Goal: Browse casually

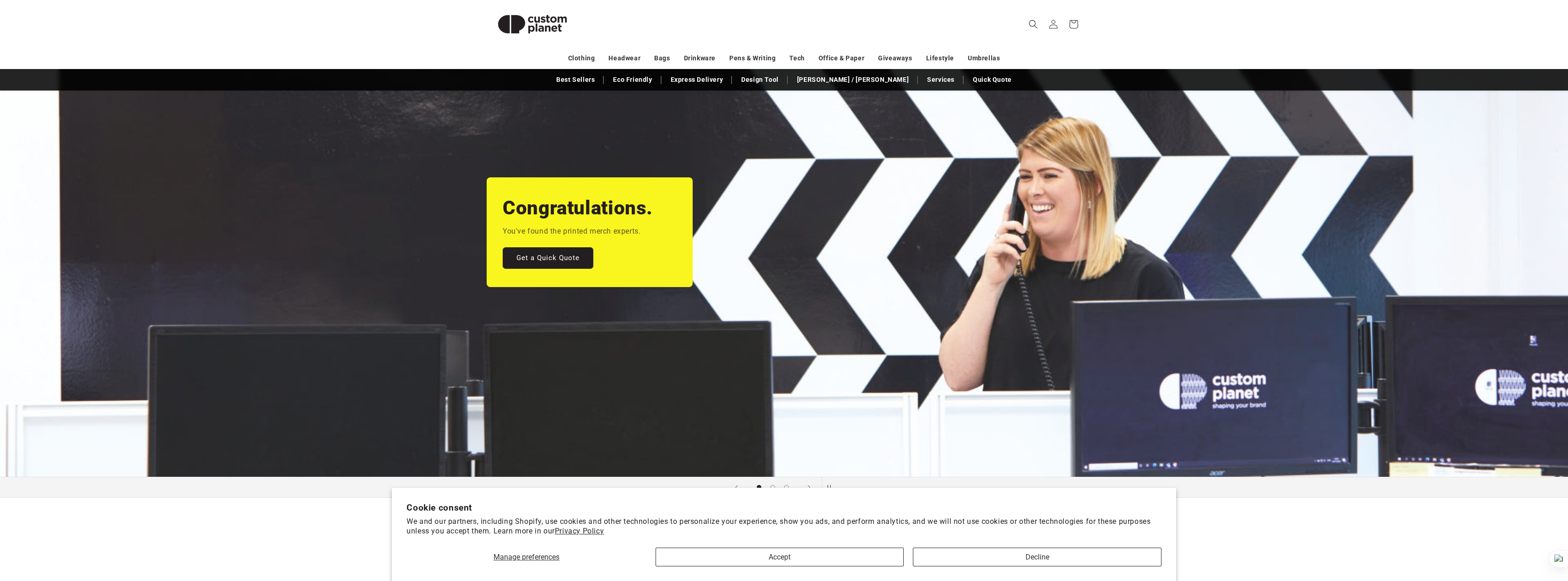
scroll to position [135, 0]
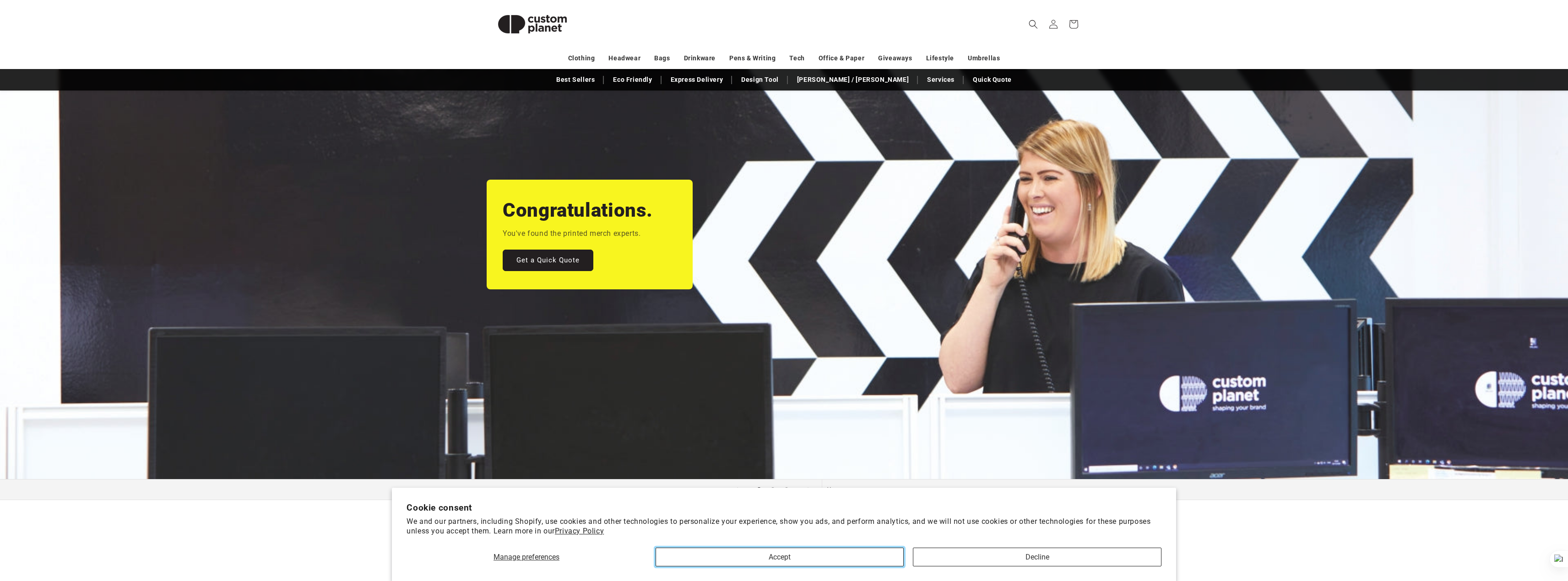
click at [841, 549] on button "Accept" at bounding box center [779, 557] width 248 height 18
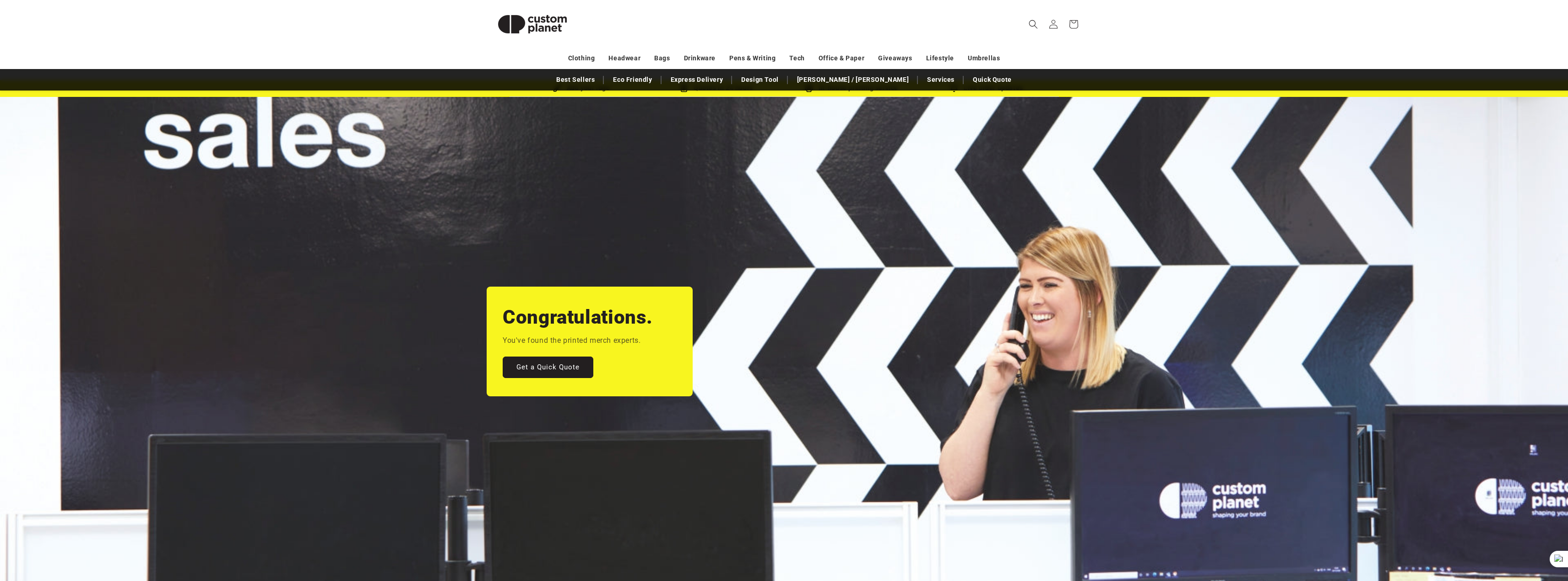
scroll to position [0, 0]
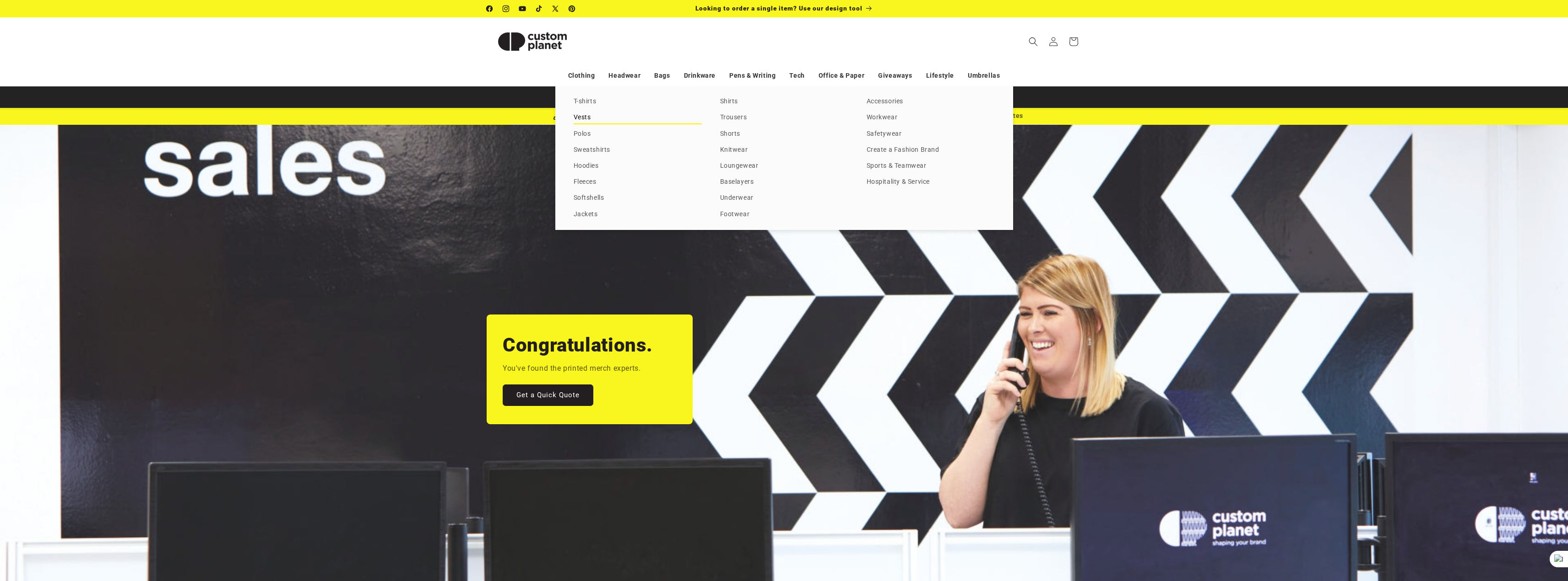
click at [586, 123] on link "Vests" at bounding box center [638, 117] width 128 height 12
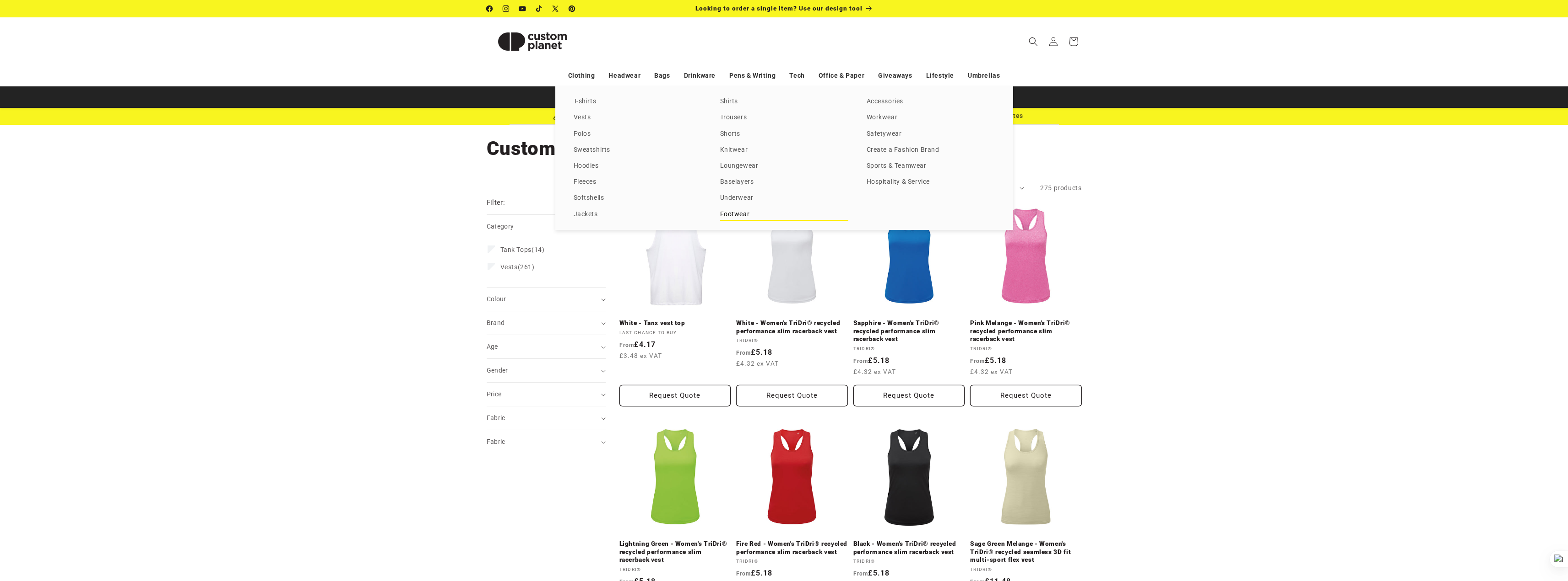
click at [748, 219] on link "Footwear" at bounding box center [784, 214] width 128 height 12
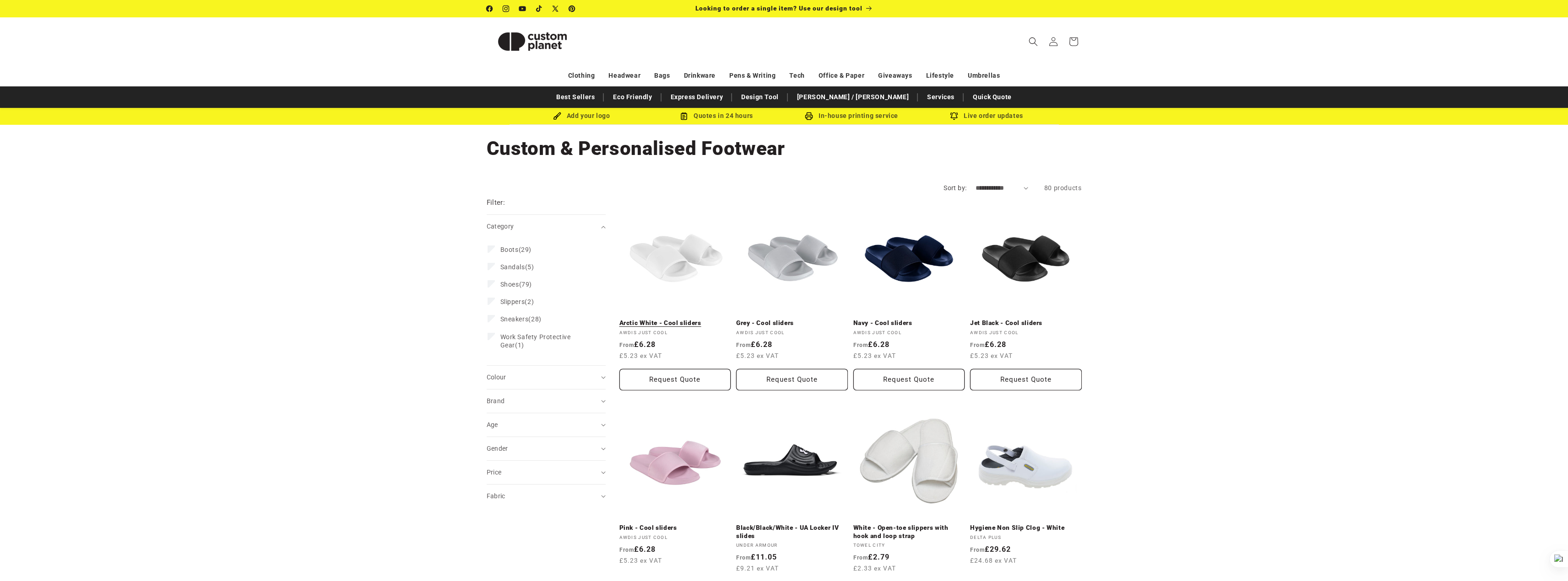
click at [677, 319] on link "Arctic White - Cool sliders" at bounding box center [675, 323] width 111 height 8
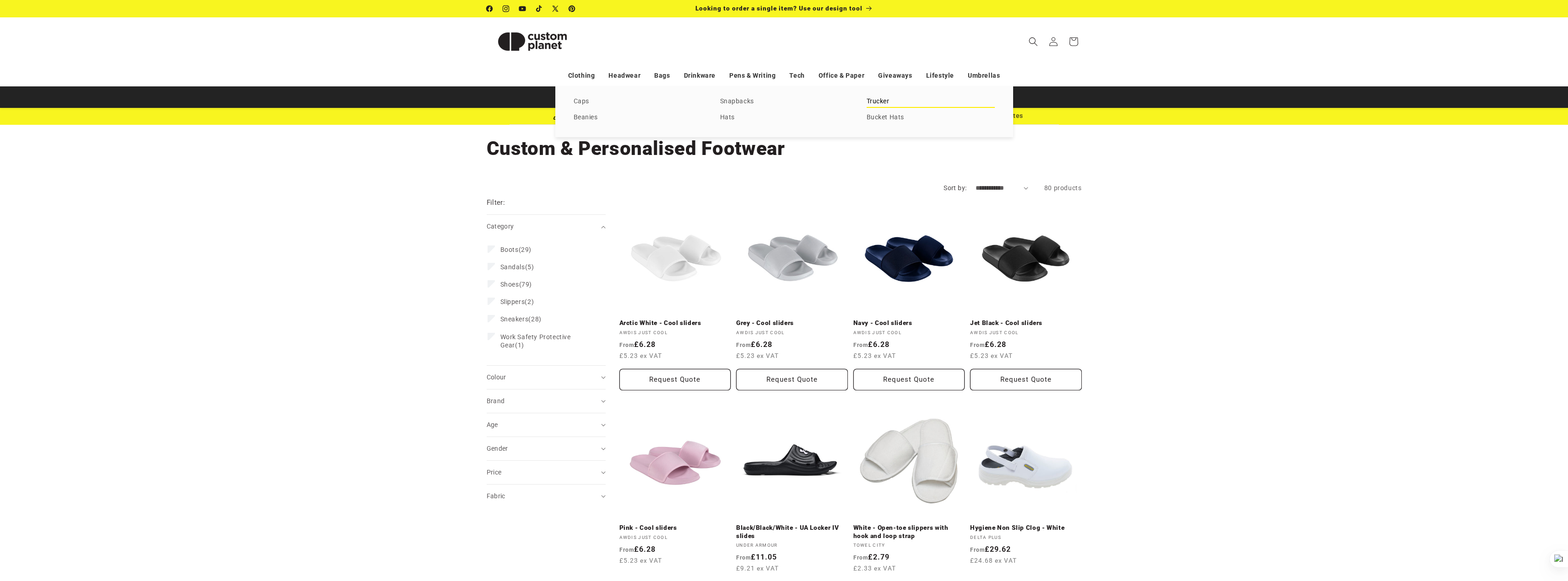
click at [888, 105] on link "Trucker" at bounding box center [930, 101] width 128 height 12
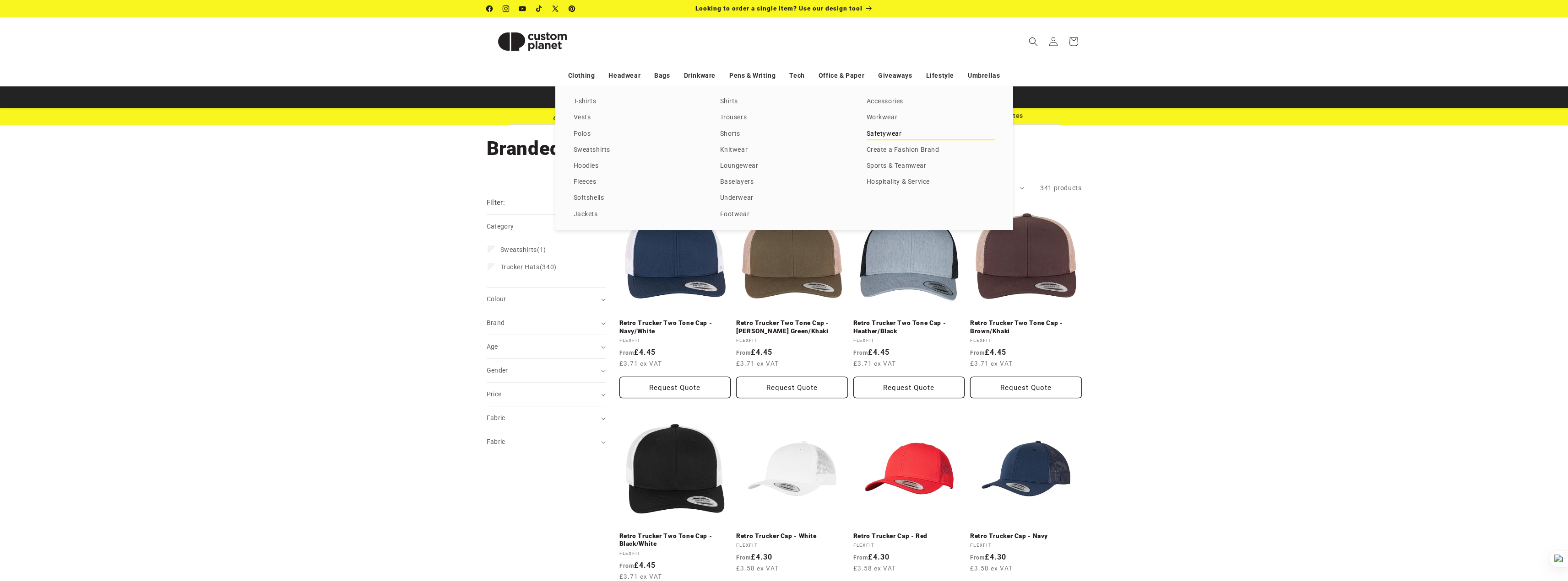
click at [890, 136] on link "Safetywear" at bounding box center [930, 134] width 128 height 12
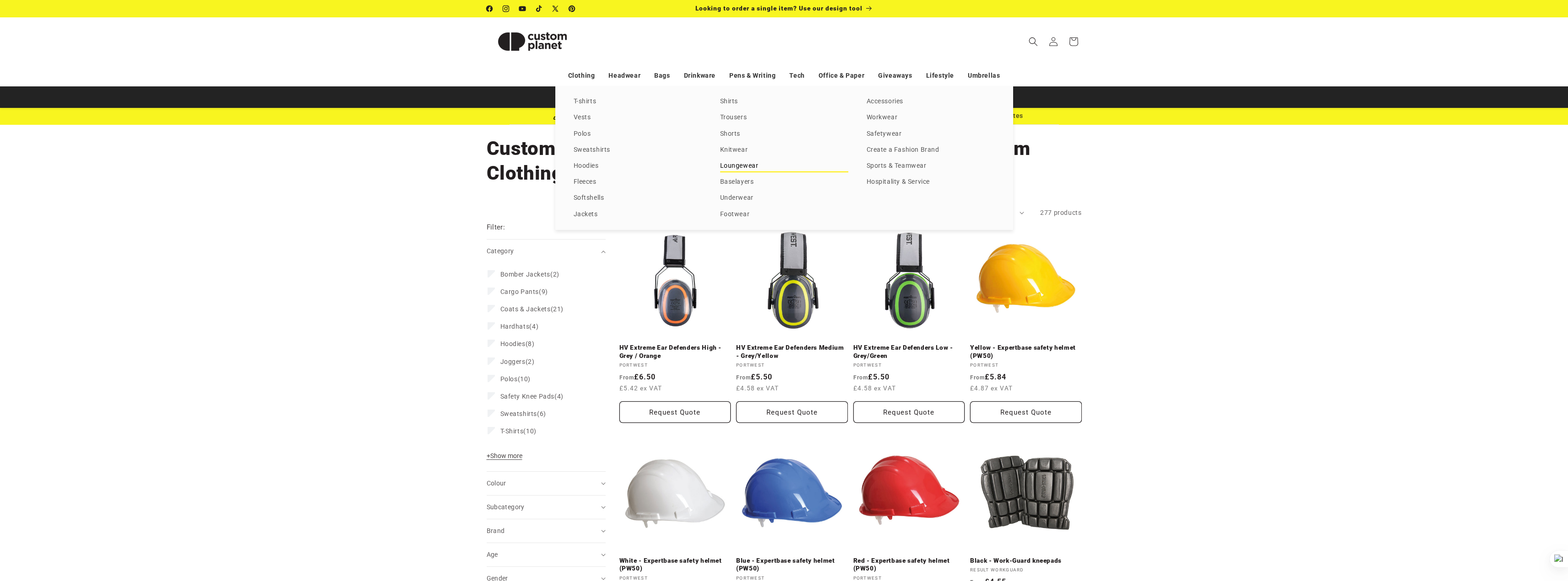
click at [752, 167] on link "Loungewear" at bounding box center [784, 166] width 128 height 12
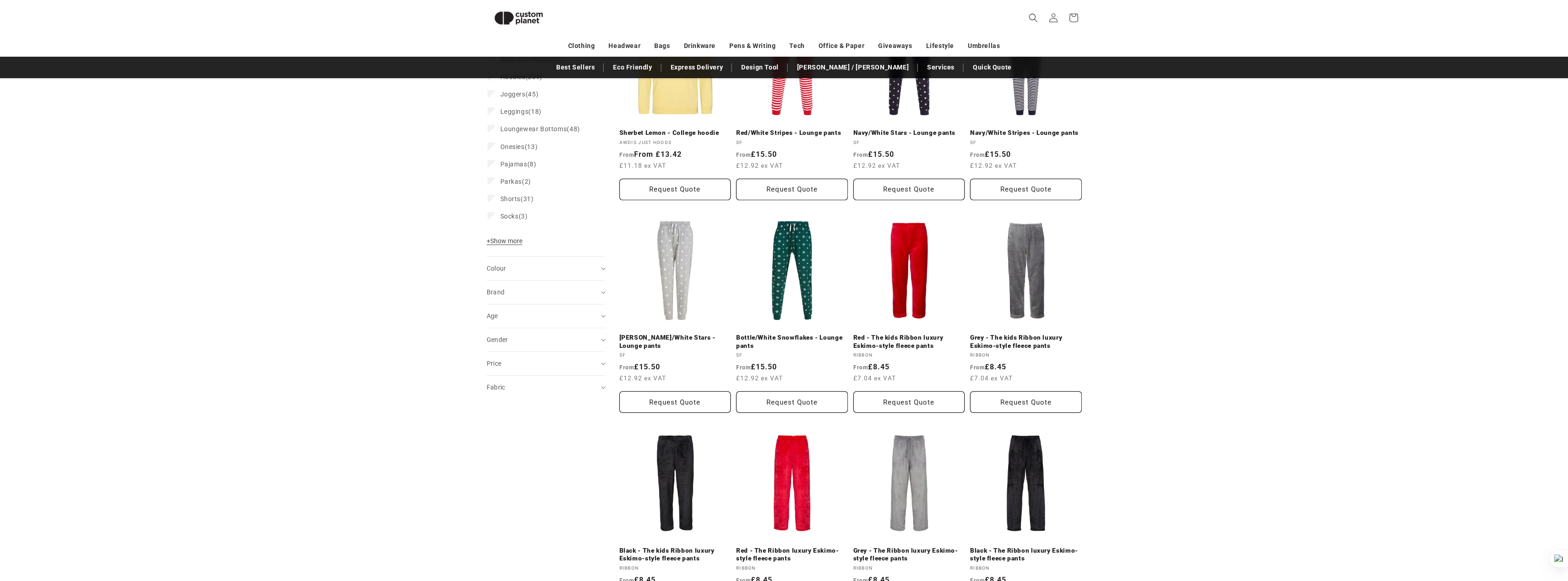
scroll to position [171, 0]
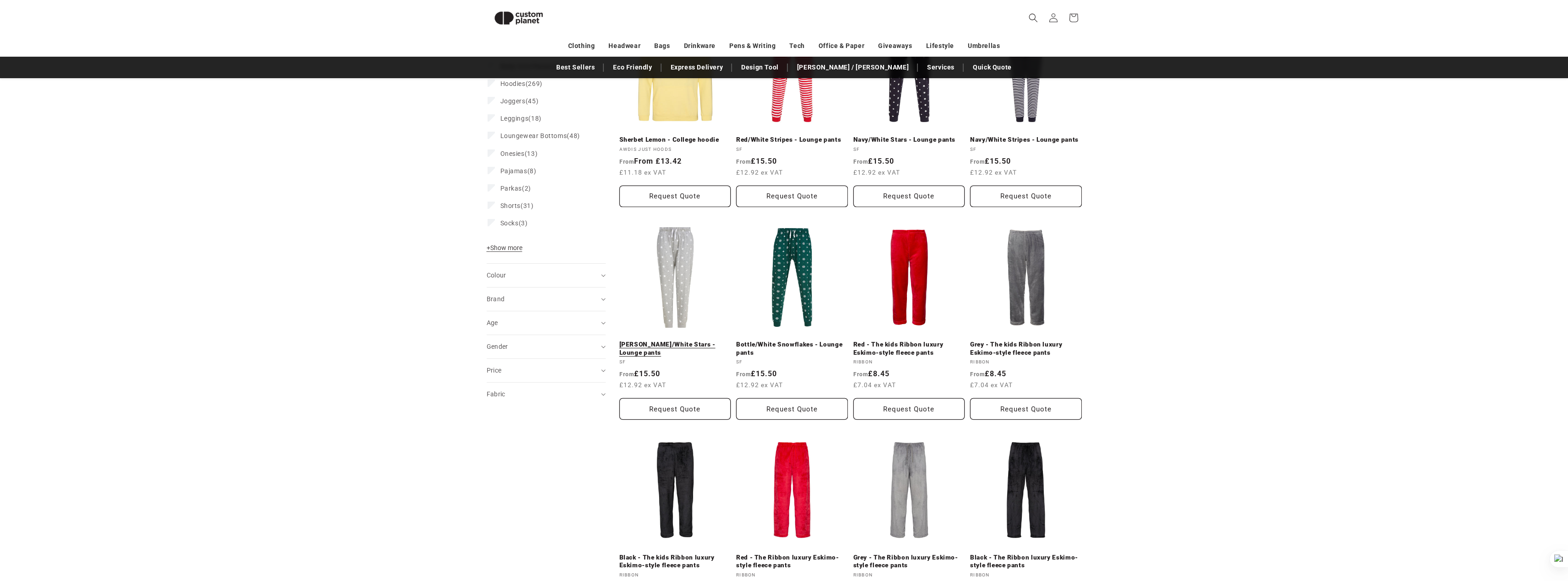
click at [710, 341] on link "Heather Grey/White Stars - Lounge pants" at bounding box center [675, 349] width 111 height 16
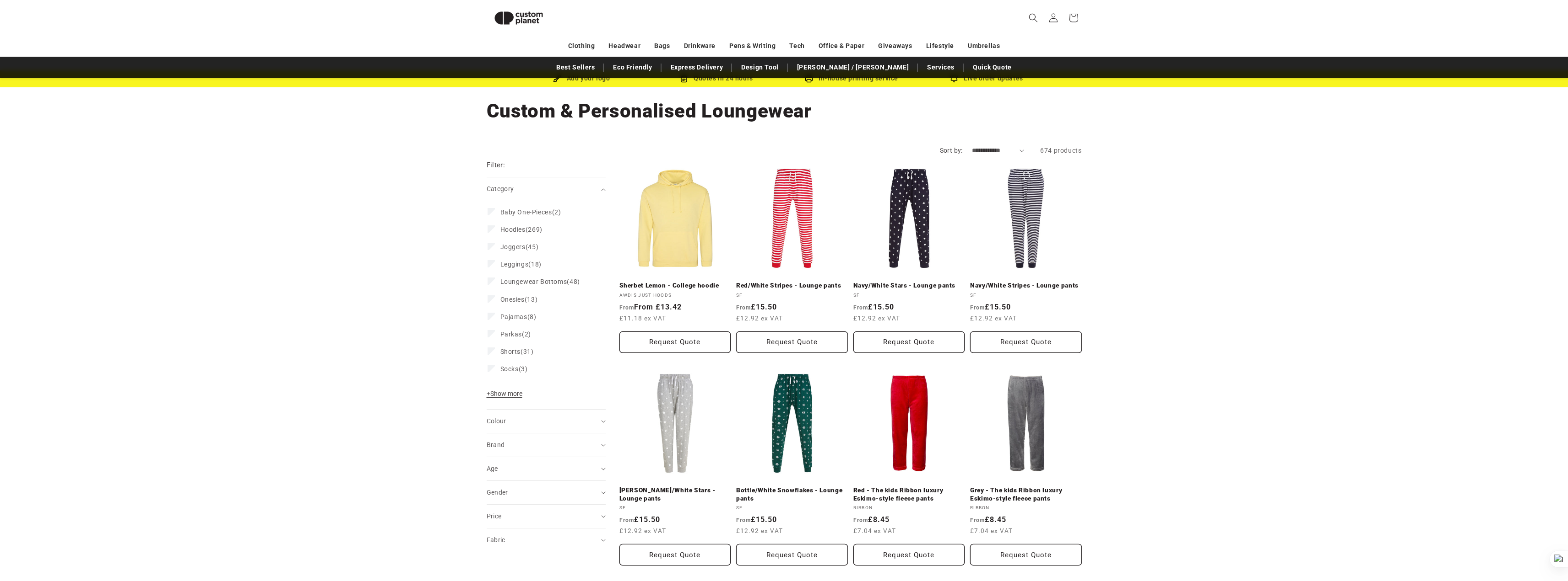
scroll to position [0, 0]
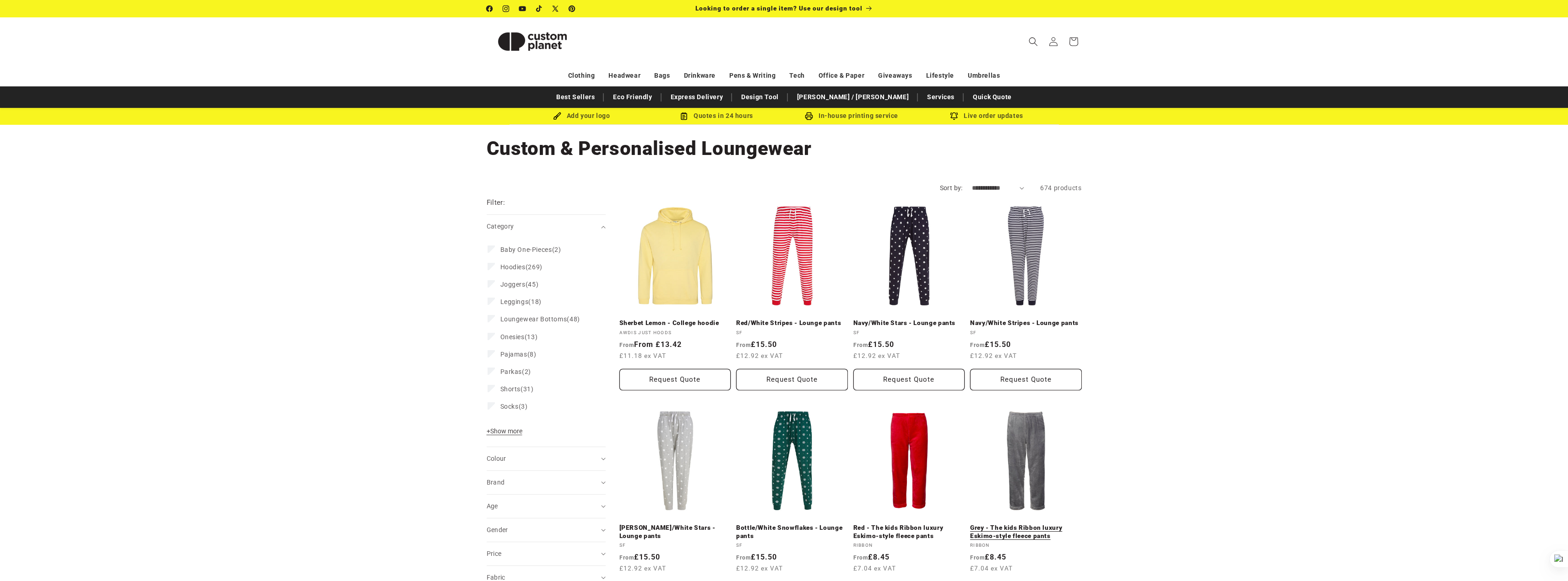
click at [1034, 524] on link "Grey - The kids Ribbon luxury Eskimo-style fleece pants" at bounding box center [1025, 532] width 111 height 16
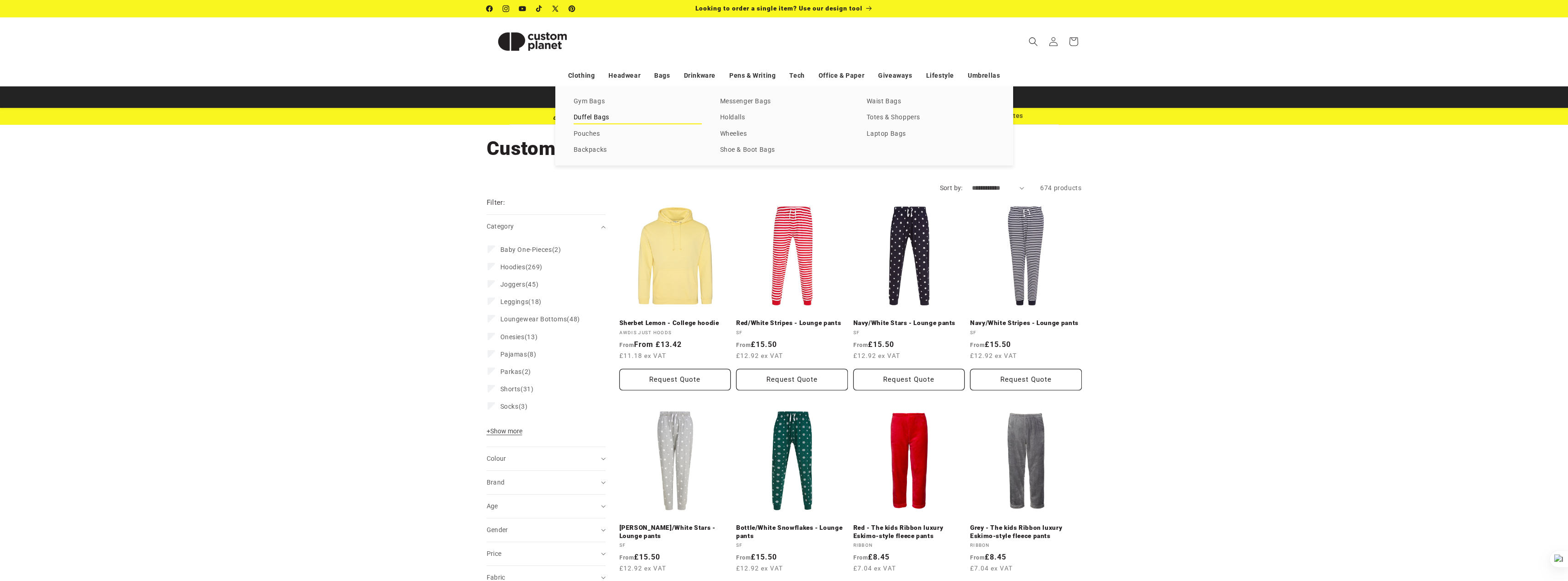
click at [610, 115] on link "Duffel Bags" at bounding box center [638, 117] width 128 height 12
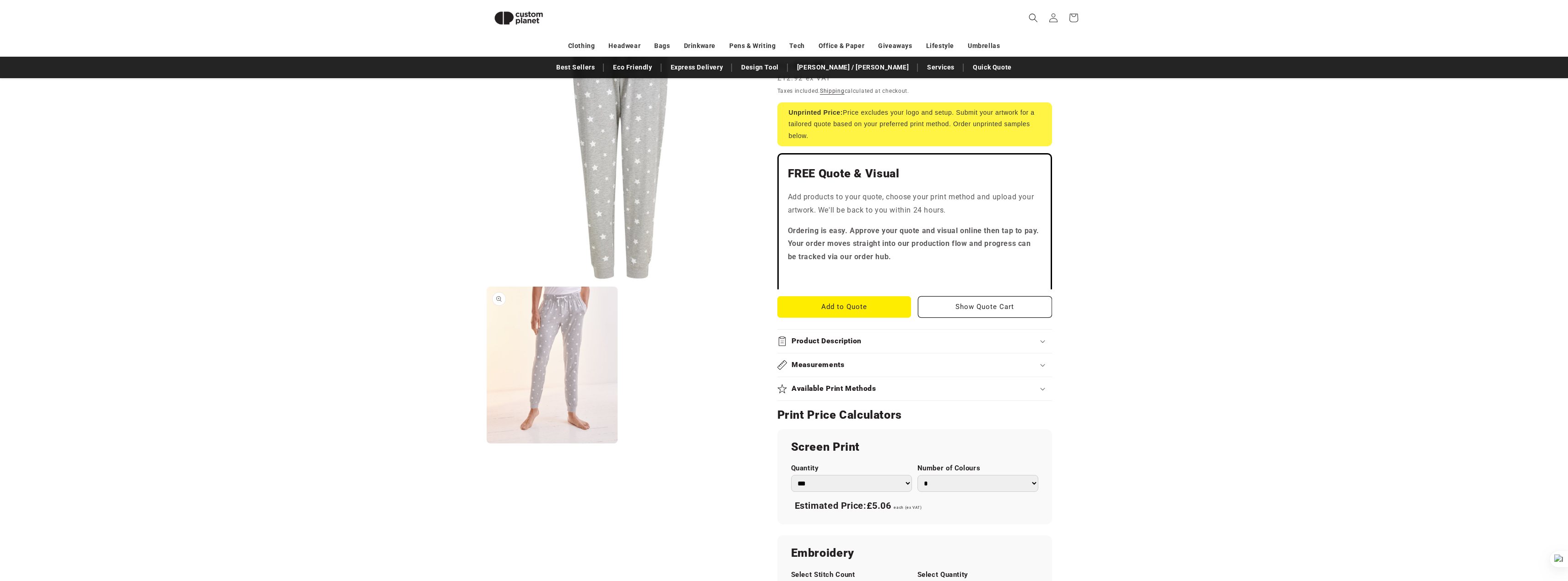
scroll to position [171, 0]
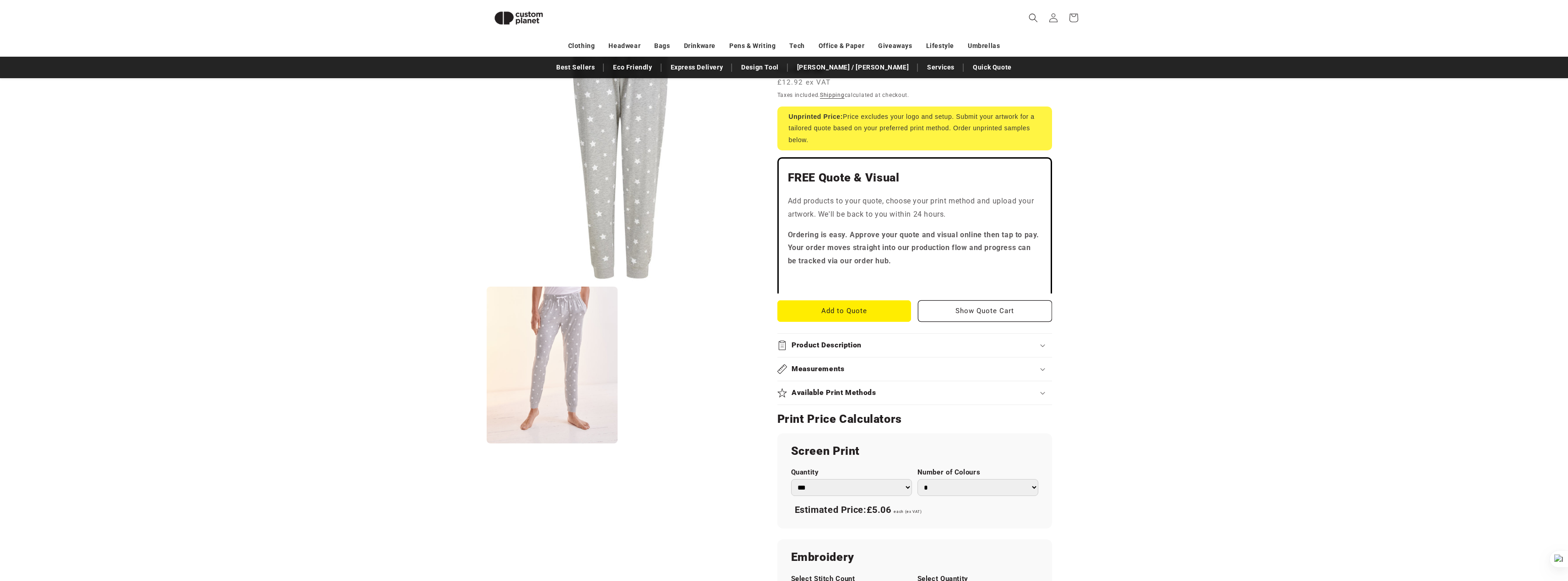
click at [857, 397] on h2 "Available Print Methods" at bounding box center [834, 393] width 85 height 10
drag, startPoint x: 887, startPoint y: 391, endPoint x: 881, endPoint y: 371, distance: 20.9
click at [887, 389] on div "Available Print Methods" at bounding box center [914, 393] width 274 height 10
click at [869, 341] on div "Product Description" at bounding box center [914, 345] width 274 height 10
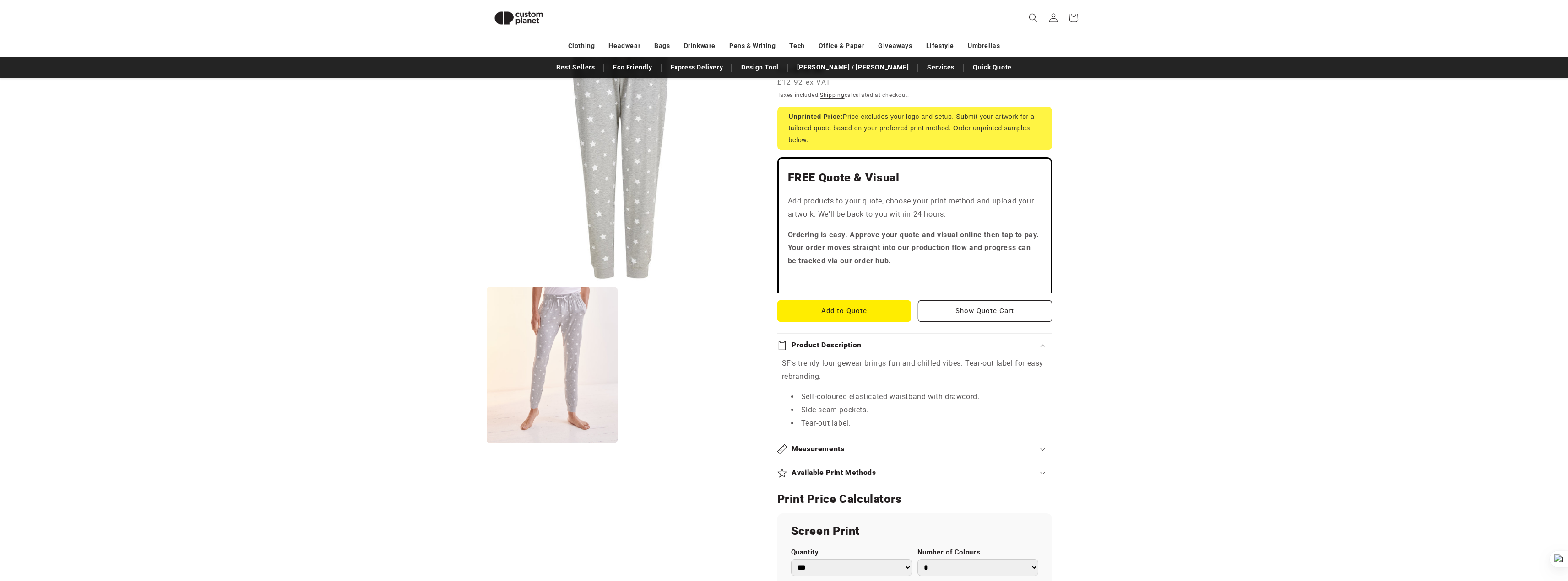
drag, startPoint x: 869, startPoint y: 353, endPoint x: 857, endPoint y: 328, distance: 27.7
click at [869, 353] on summary "Product Description" at bounding box center [914, 345] width 274 height 23
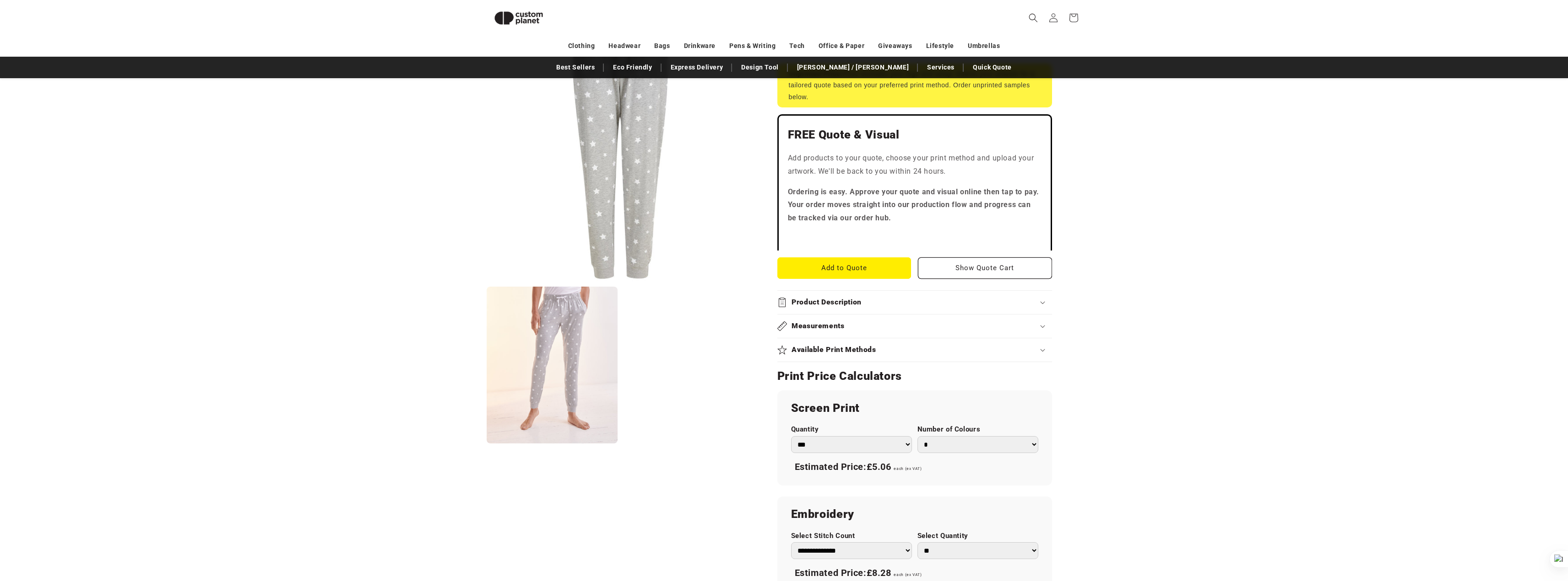
scroll to position [262, 0]
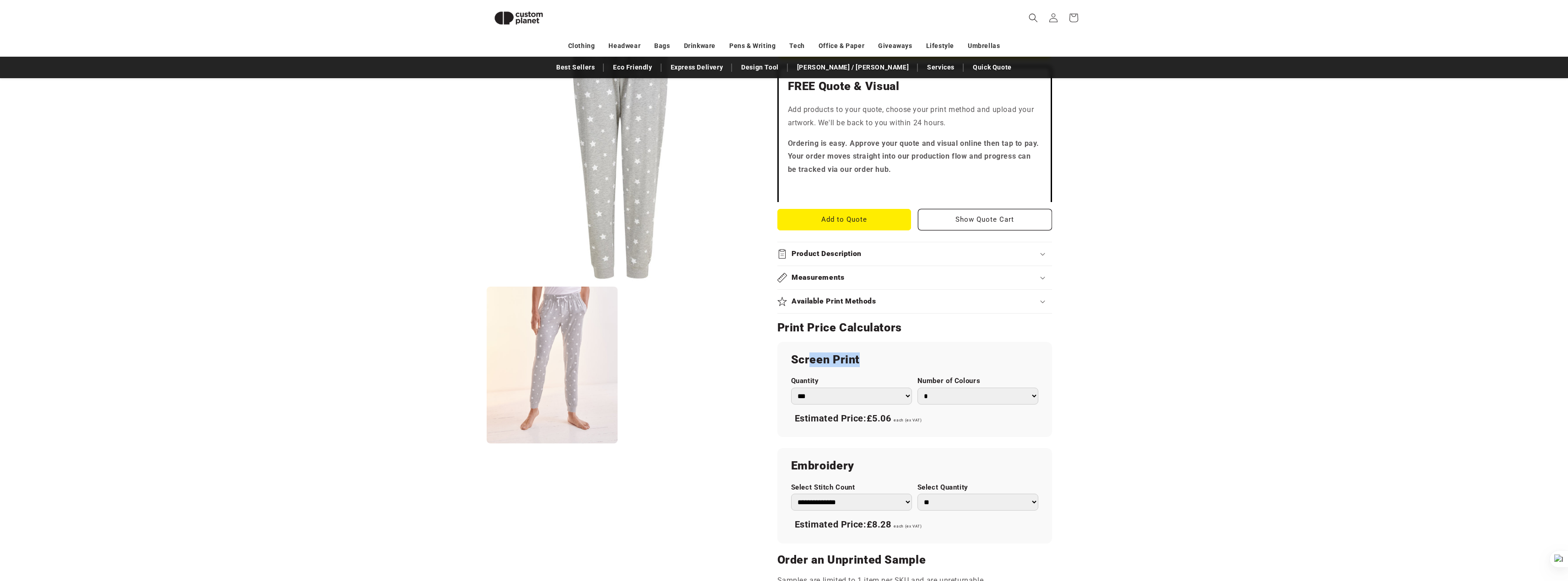
drag, startPoint x: 808, startPoint y: 361, endPoint x: 546, endPoint y: 202, distance: 306.5
click at [906, 358] on h2 "Screen Print" at bounding box center [914, 360] width 247 height 14
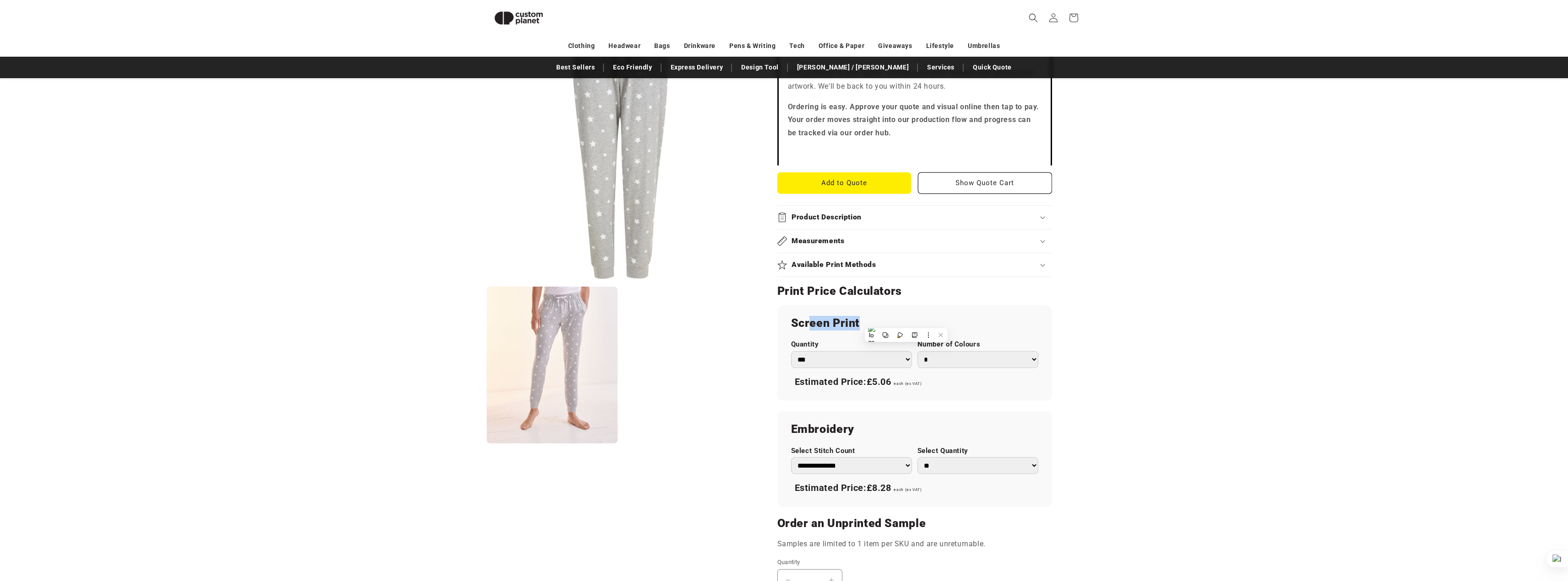
scroll to position [445, 0]
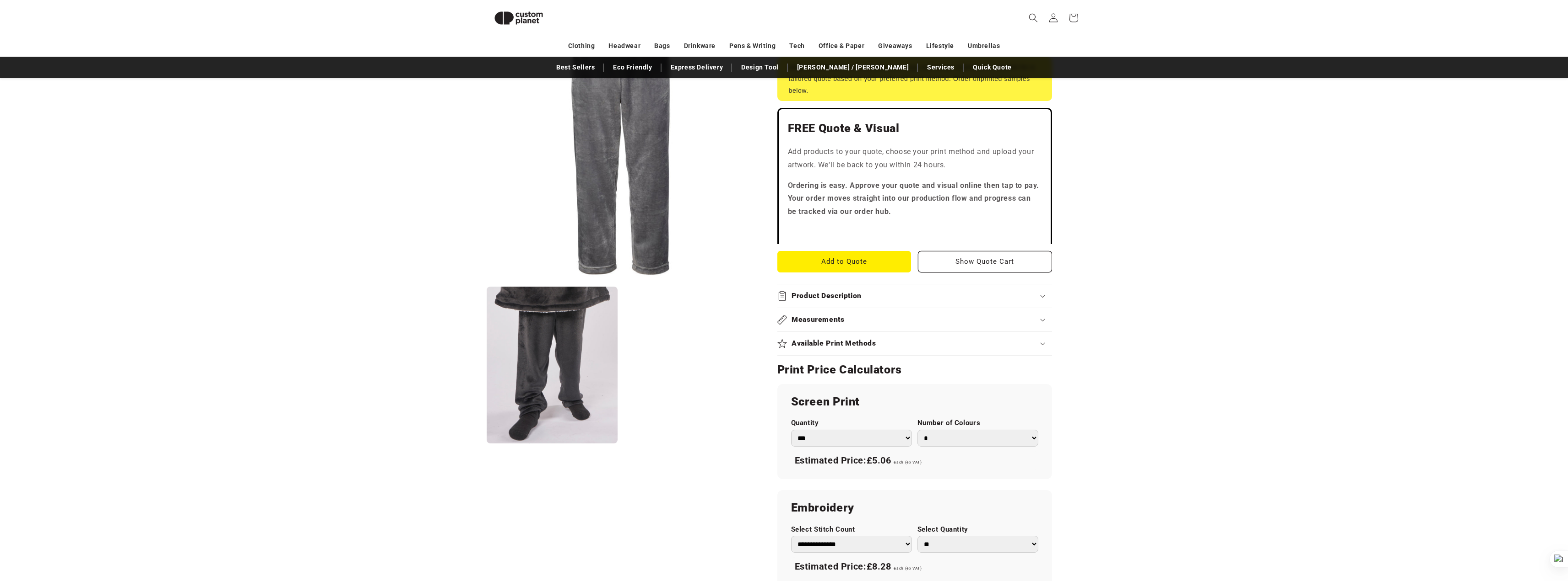
scroll to position [216, 0]
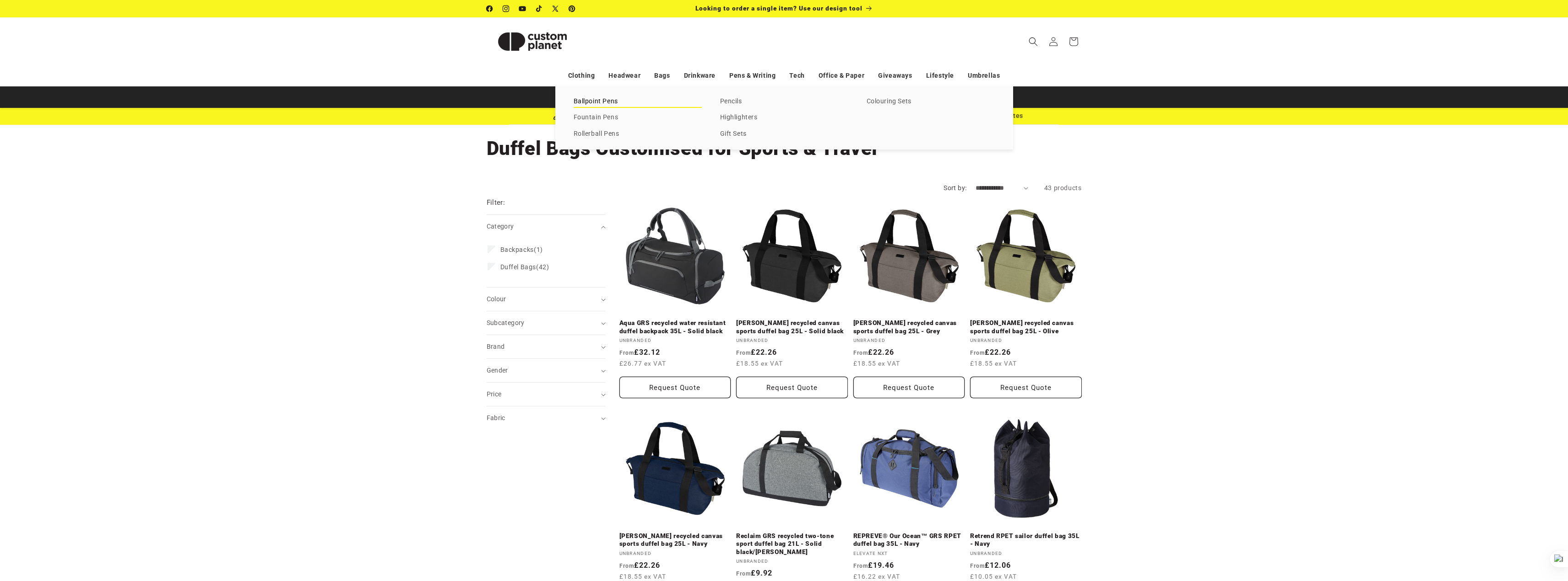
click at [623, 101] on link "Ballpoint Pens" at bounding box center [638, 101] width 128 height 12
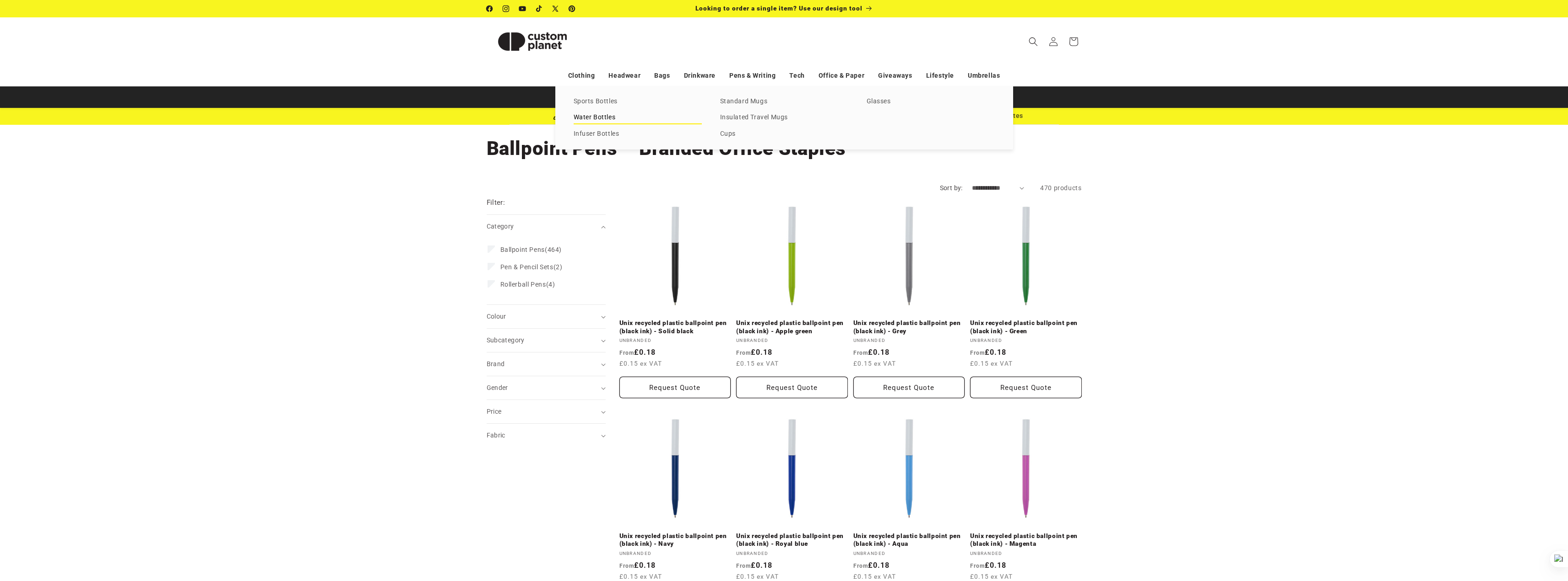
click at [612, 115] on link "Water Bottles" at bounding box center [638, 117] width 128 height 12
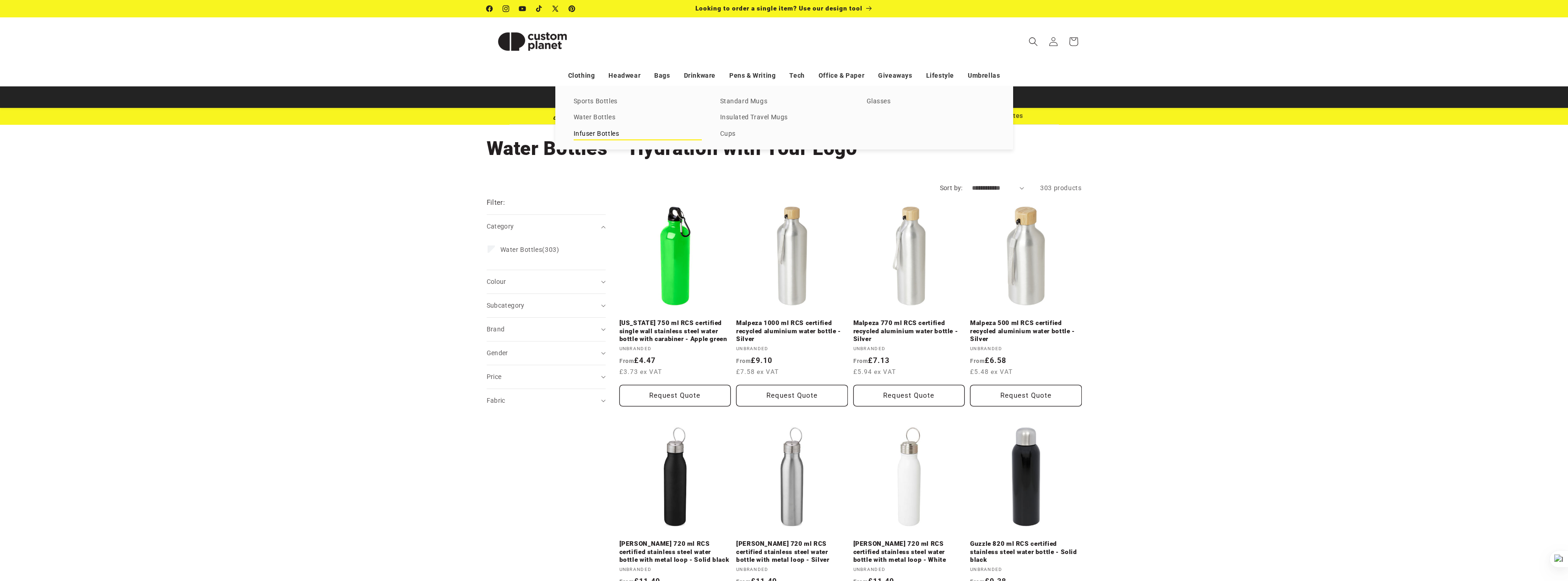
click at [626, 133] on link "Infuser Bottles" at bounding box center [638, 134] width 128 height 12
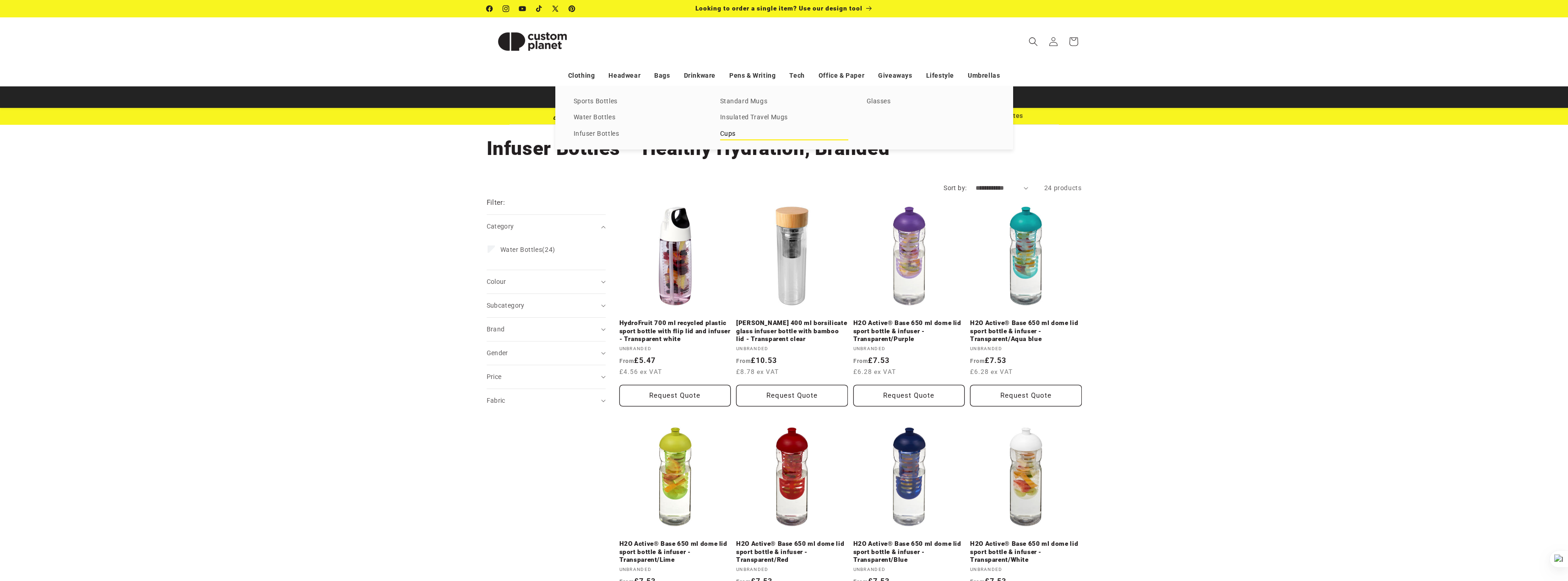
click at [739, 139] on link "Cups" at bounding box center [784, 134] width 128 height 12
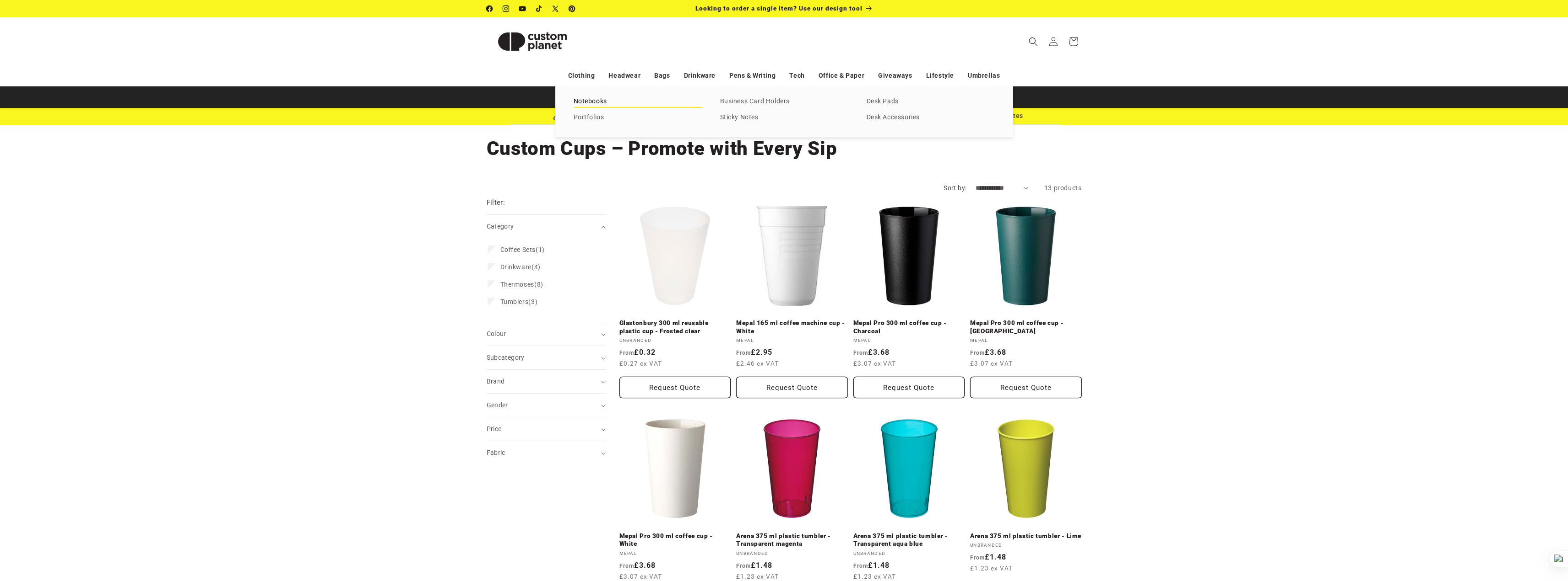
click at [603, 104] on link "Notebooks" at bounding box center [638, 101] width 128 height 12
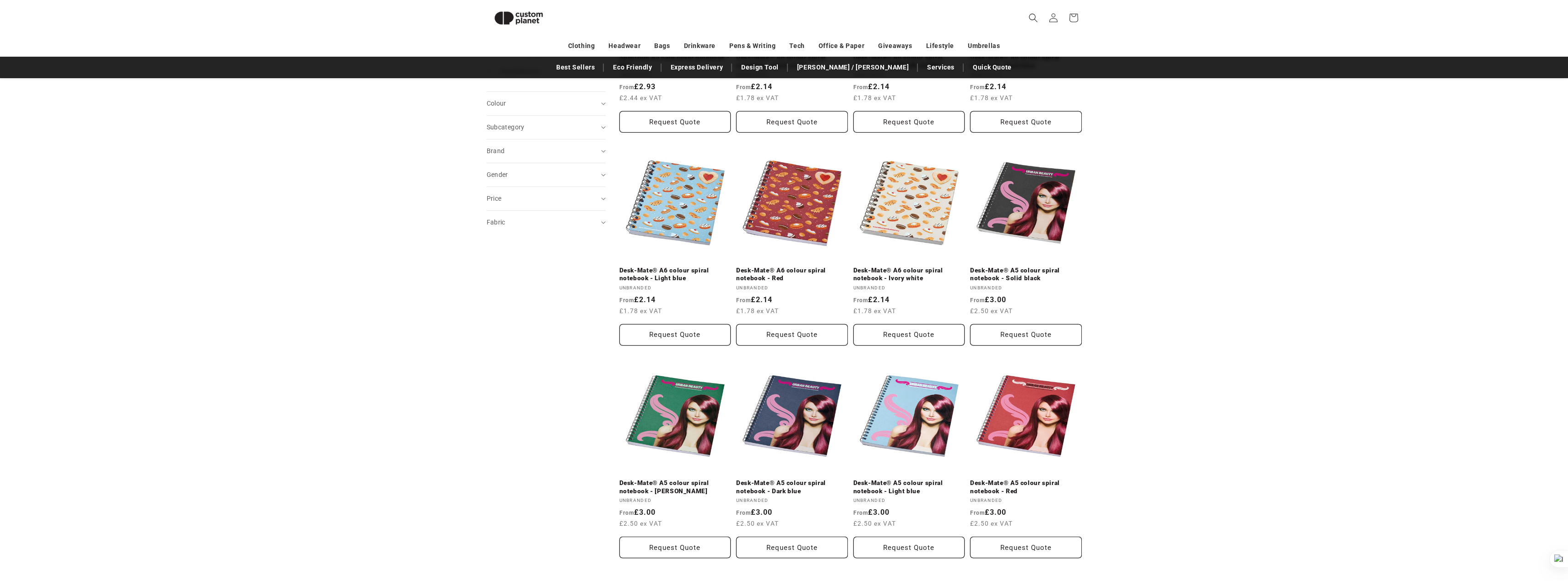
scroll to position [34, 0]
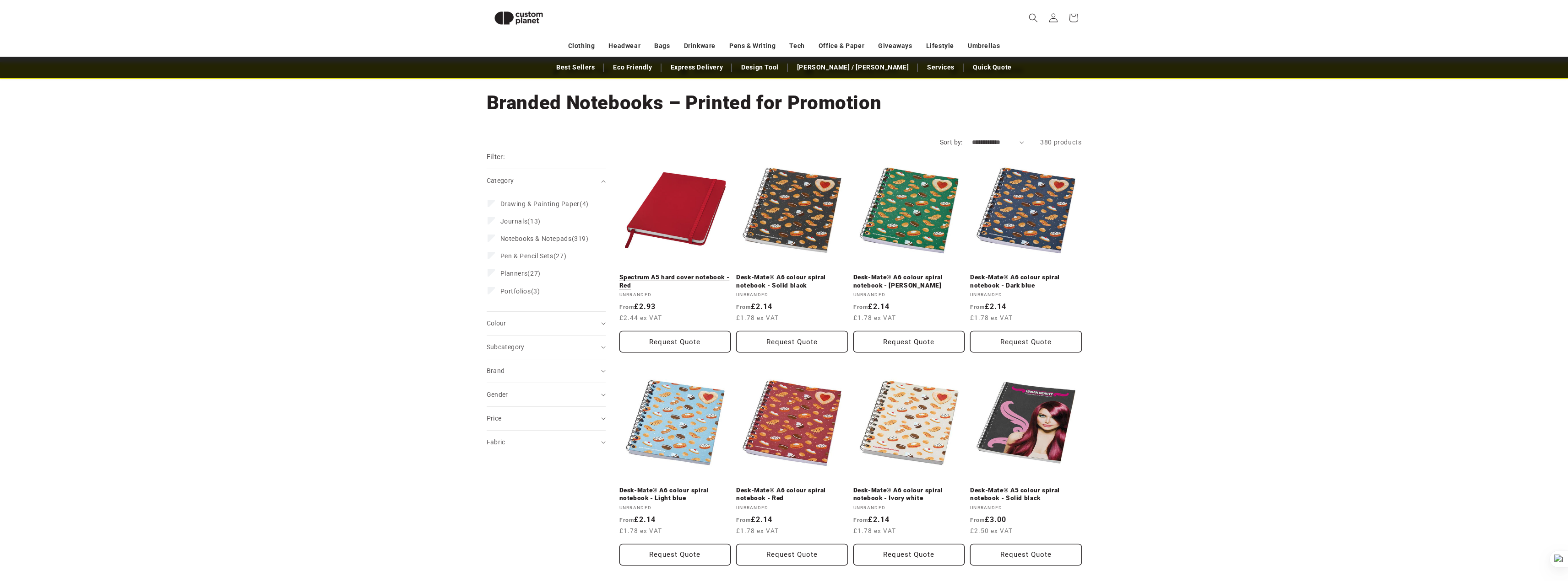
click at [703, 273] on link "Spectrum A5 hard cover notebook - Red" at bounding box center [675, 281] width 111 height 16
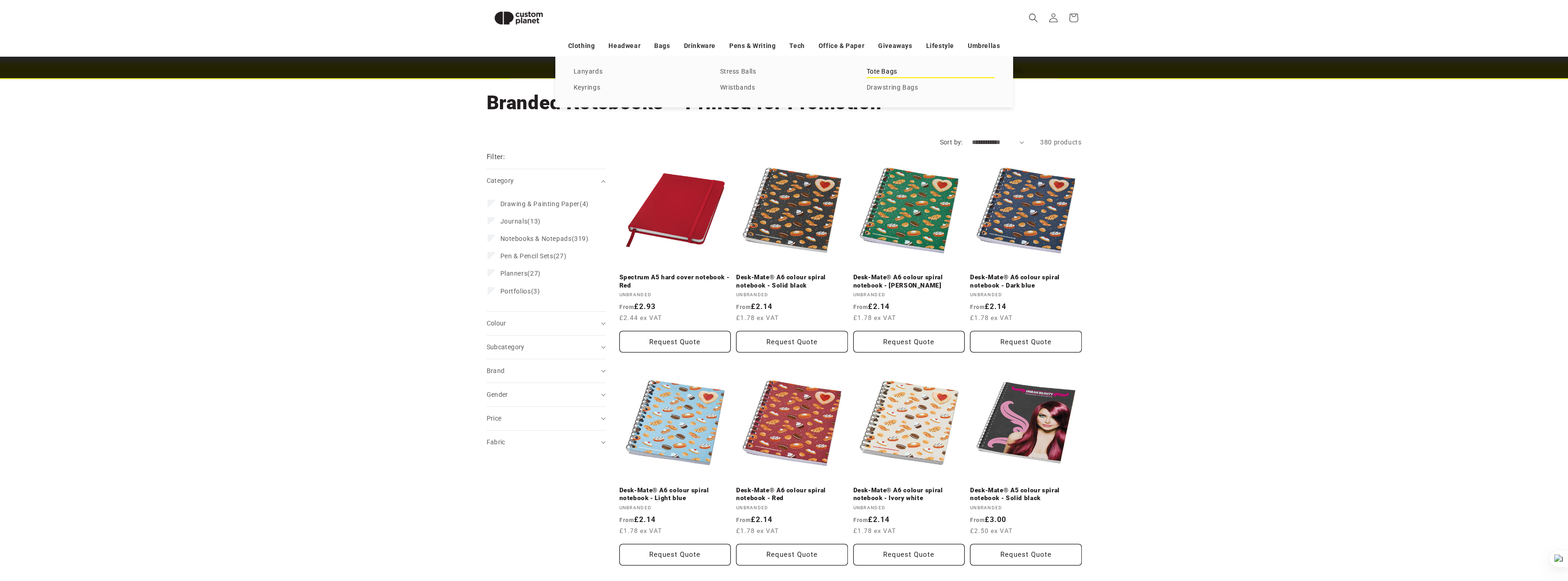
click at [894, 70] on link "Tote Bags" at bounding box center [930, 71] width 128 height 12
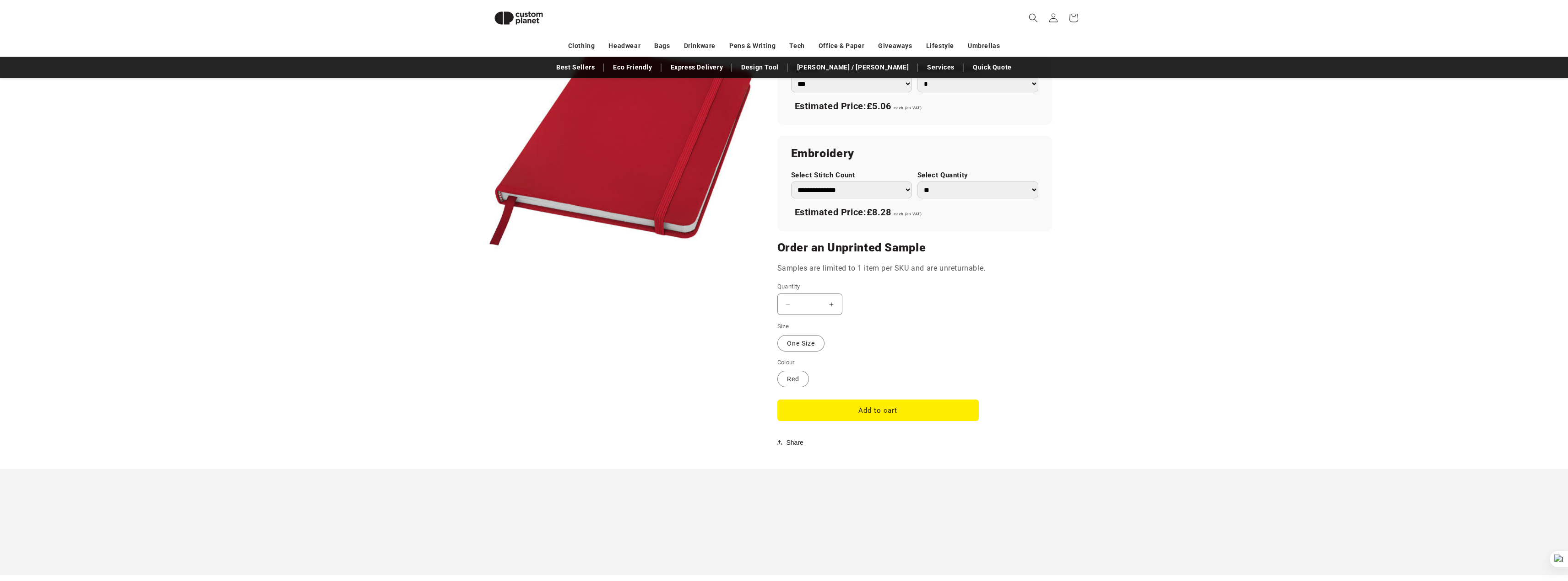
scroll to position [583, 0]
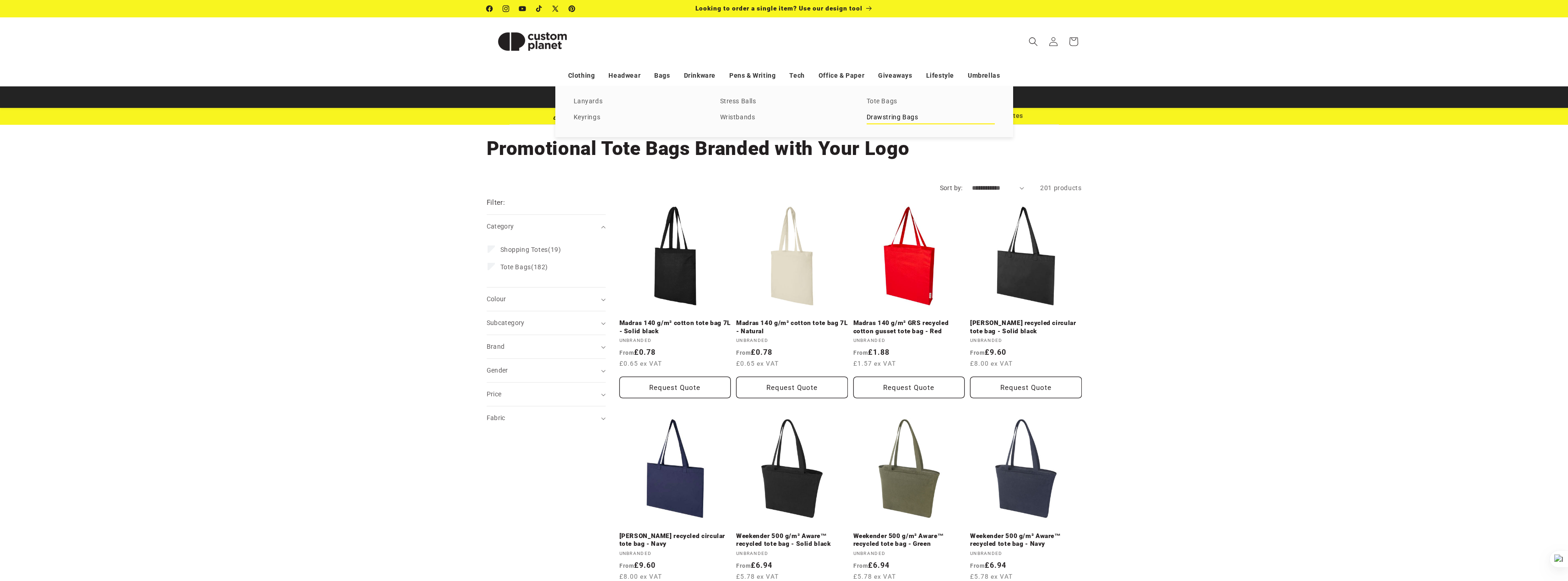
click at [886, 120] on link "Drawstring Bags" at bounding box center [930, 117] width 128 height 12
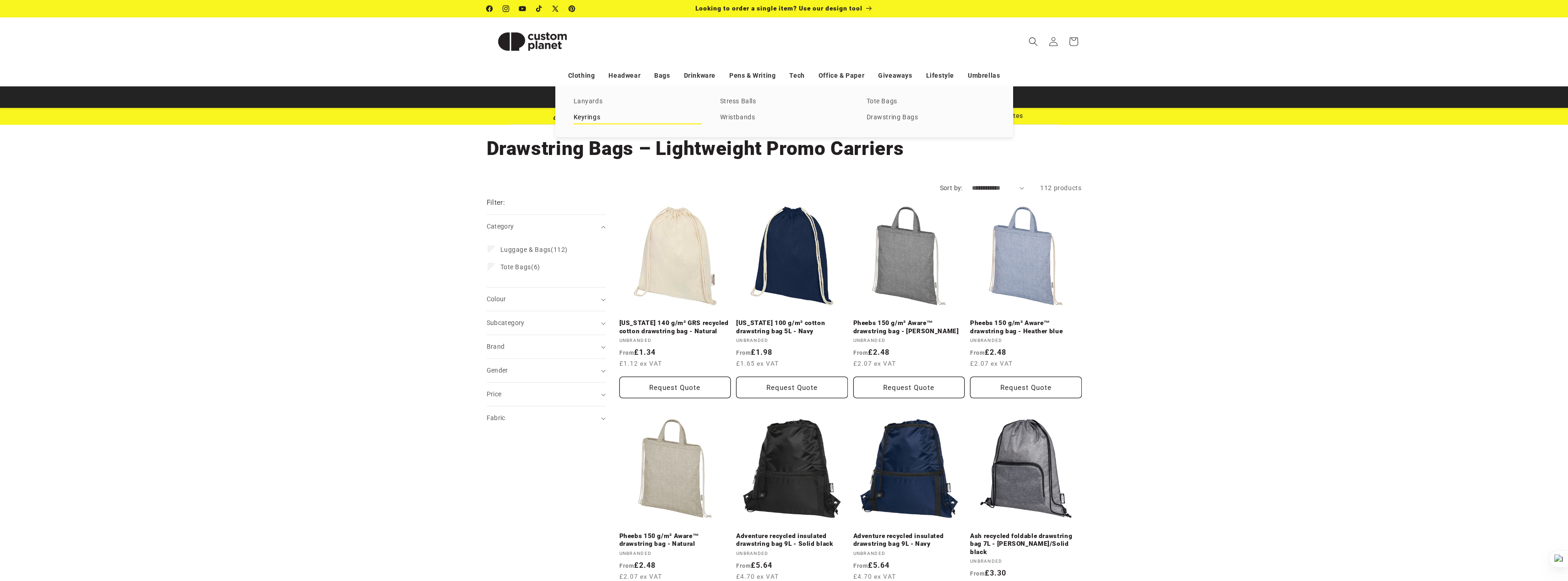
click at [590, 117] on link "Keyrings" at bounding box center [638, 117] width 128 height 12
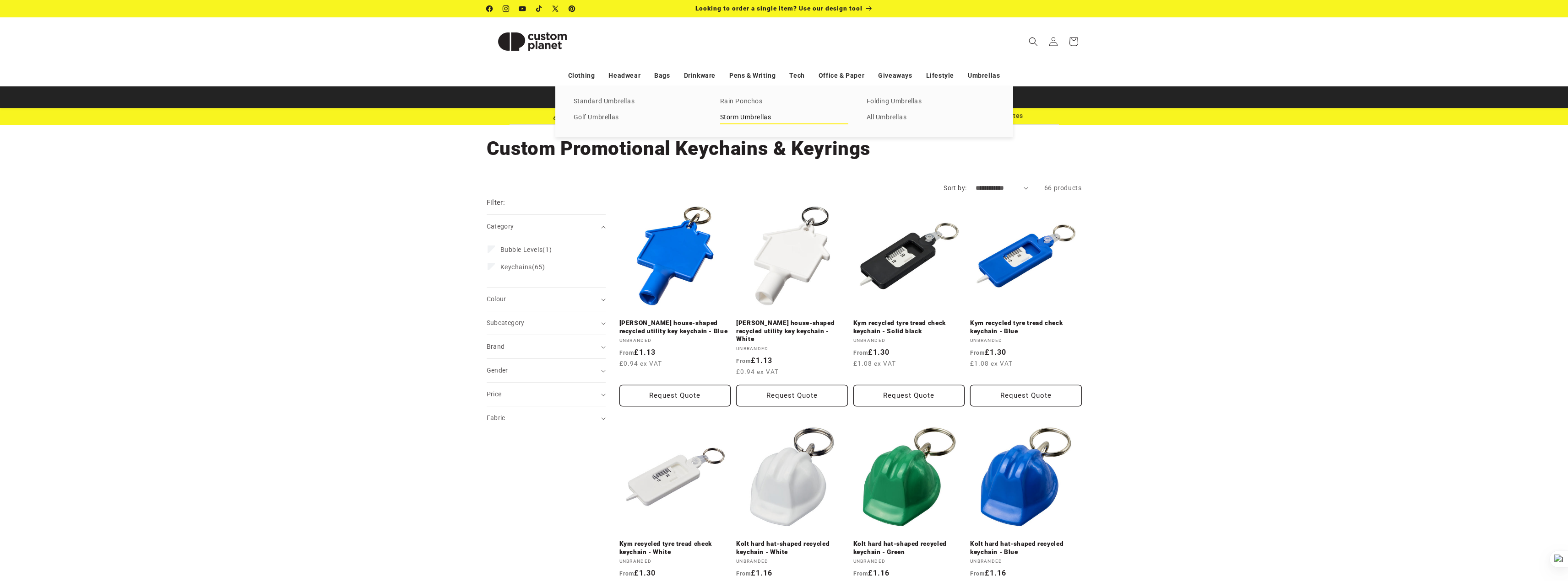
drag, startPoint x: 743, startPoint y: 103, endPoint x: 816, endPoint y: 117, distance: 74.3
click at [743, 103] on link "Rain Ponchos" at bounding box center [784, 101] width 128 height 12
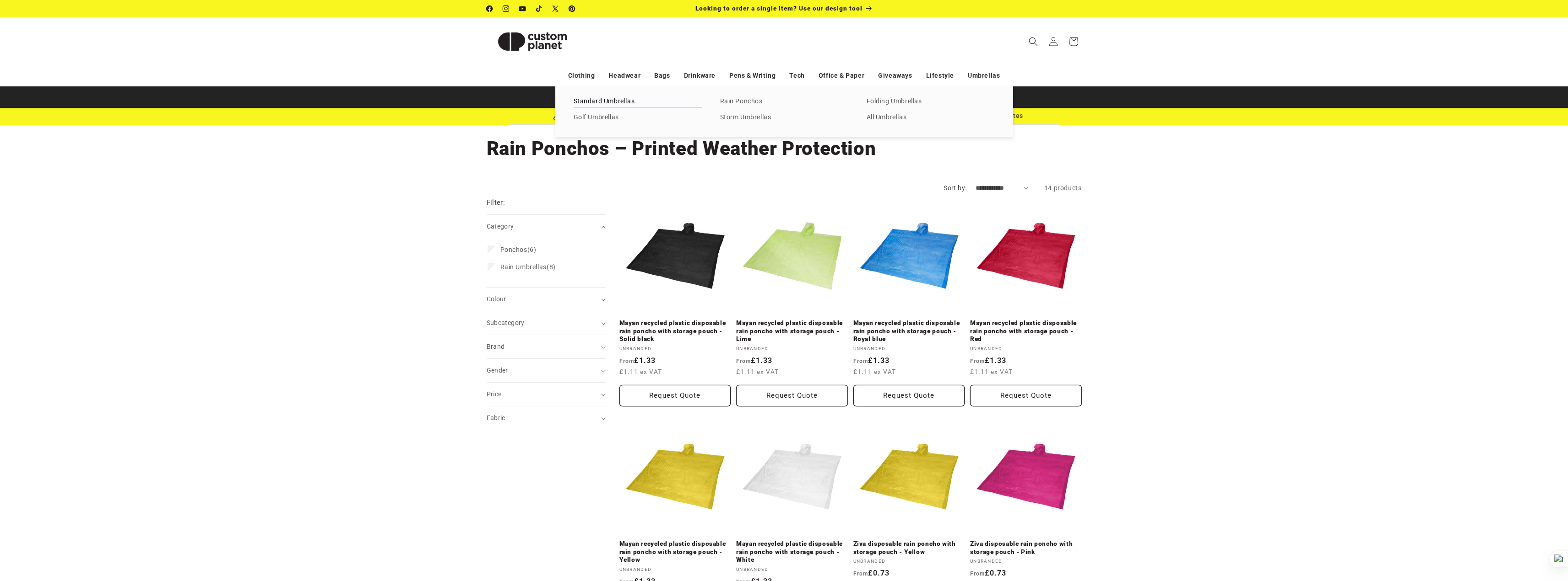
click at [604, 99] on link "Standard Umbrellas" at bounding box center [638, 101] width 128 height 12
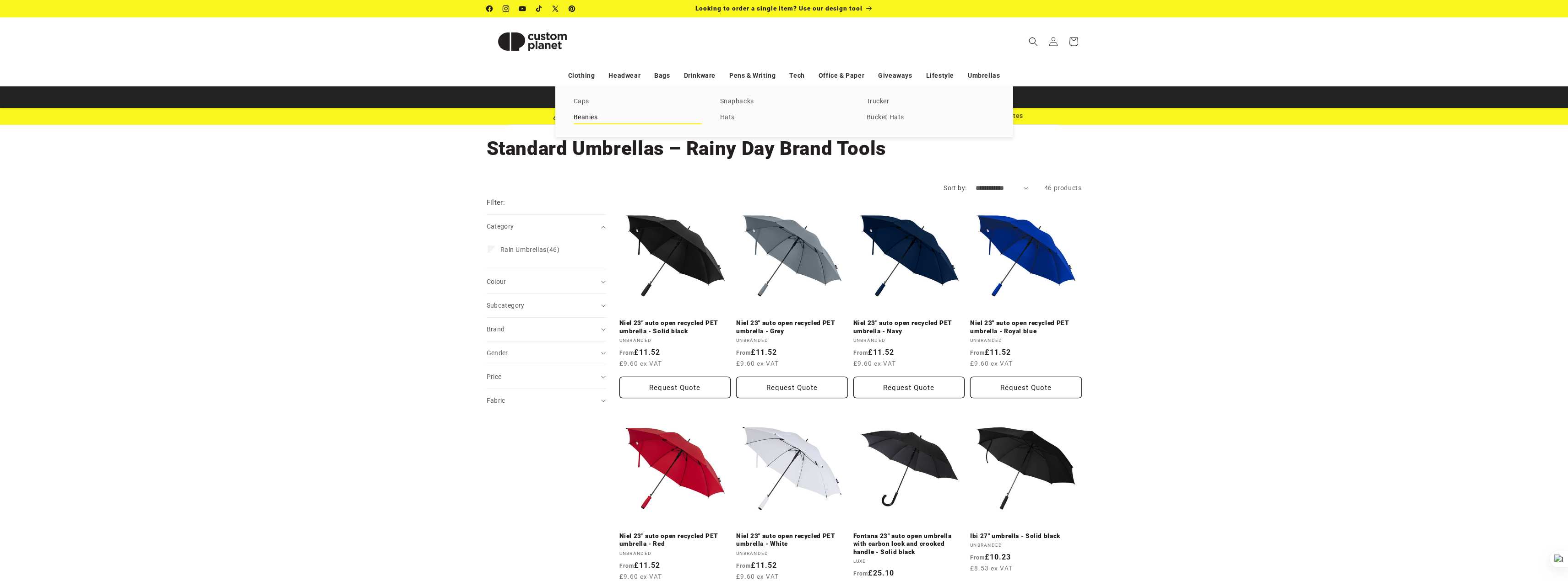
click at [595, 116] on link "Beanies" at bounding box center [638, 117] width 128 height 12
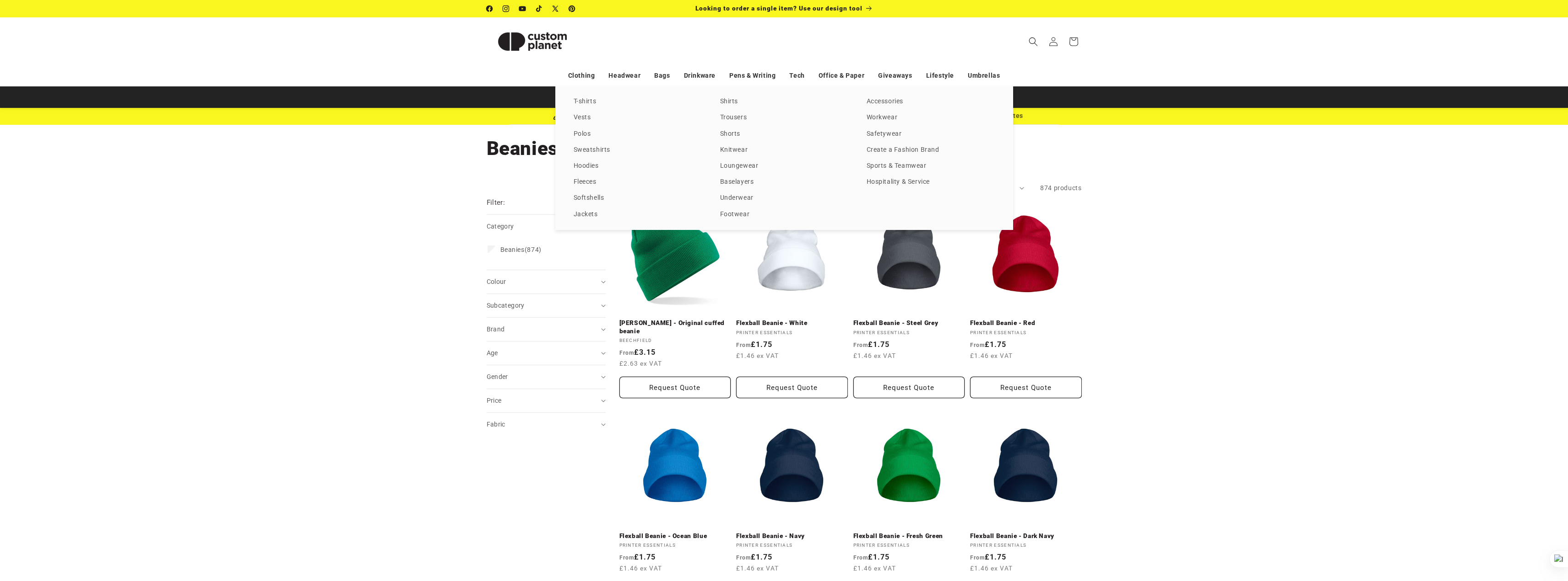
drag, startPoint x: 594, startPoint y: 99, endPoint x: 701, endPoint y: 127, distance: 110.6
click at [592, 99] on link "T-shirts" at bounding box center [638, 101] width 128 height 12
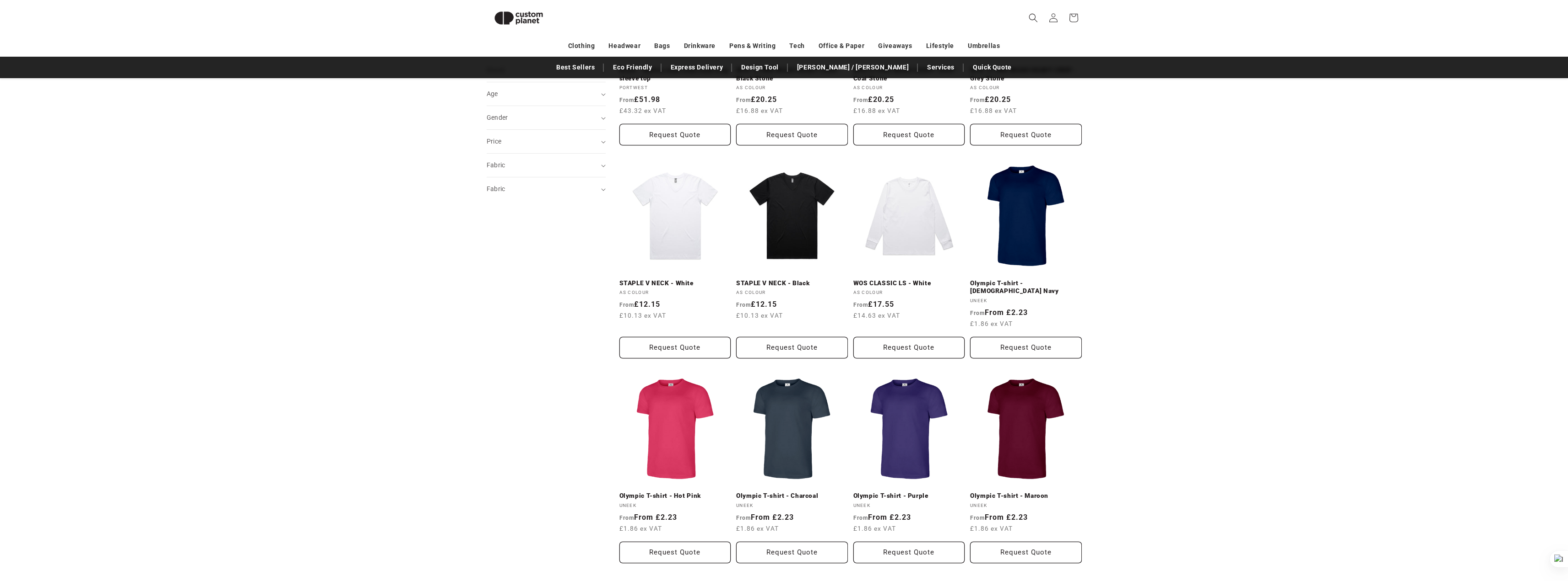
scroll to position [79, 0]
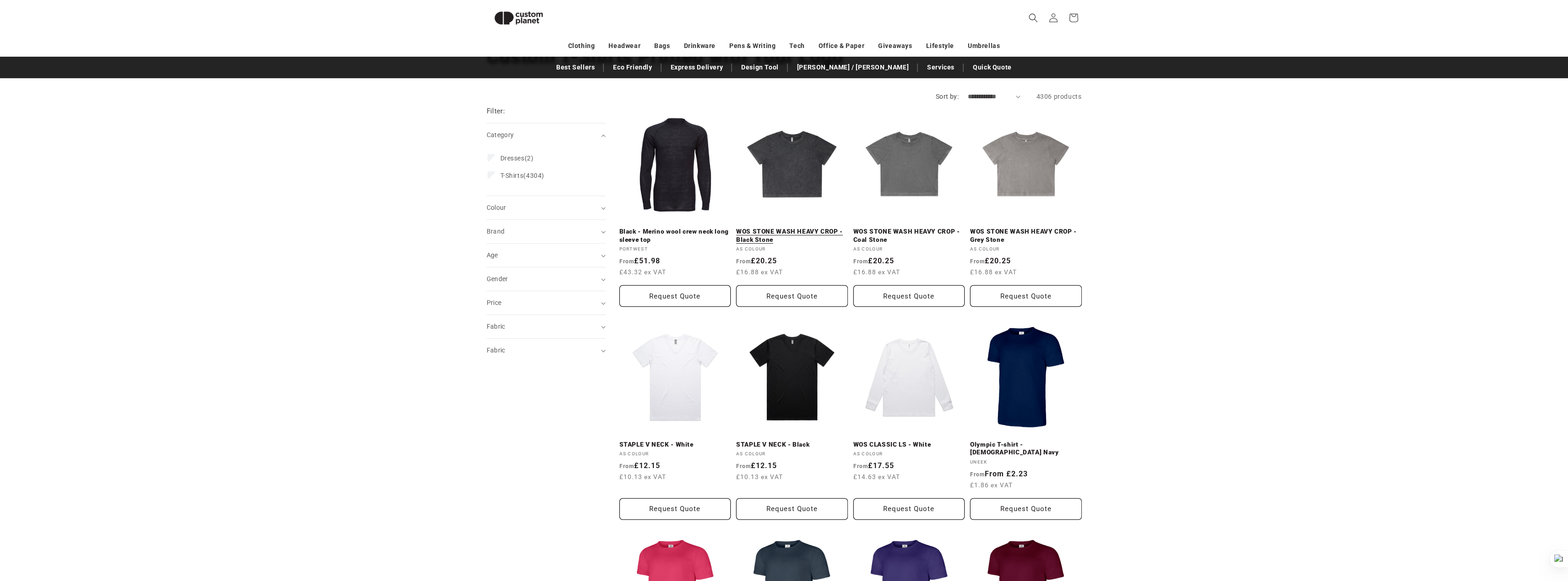
click at [816, 228] on link "WOS STONE WASH HEAVY CROP - Black Stone" at bounding box center [792, 236] width 111 height 16
